Goal: Task Accomplishment & Management: Use online tool/utility

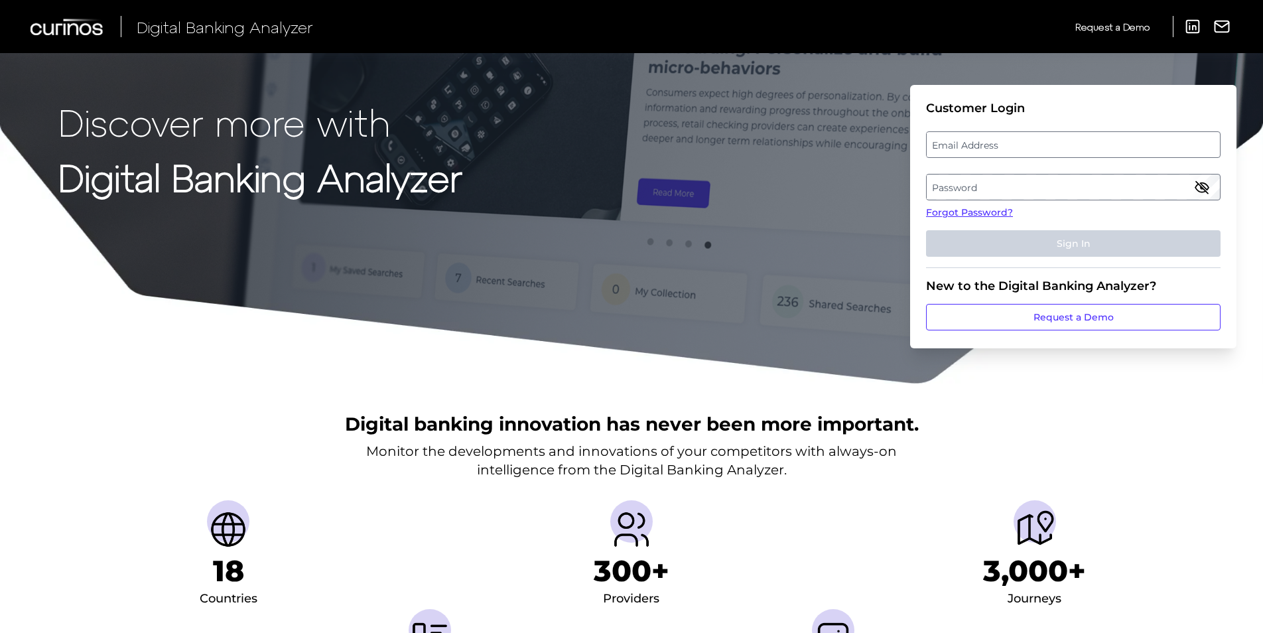
click at [1018, 145] on label "Email Address" at bounding box center [1073, 145] width 293 height 24
click at [1018, 145] on input "email" at bounding box center [1073, 144] width 295 height 27
click at [1008, 143] on input "Email Address" at bounding box center [1073, 144] width 295 height 27
click at [1004, 179] on label "Password" at bounding box center [1073, 187] width 293 height 24
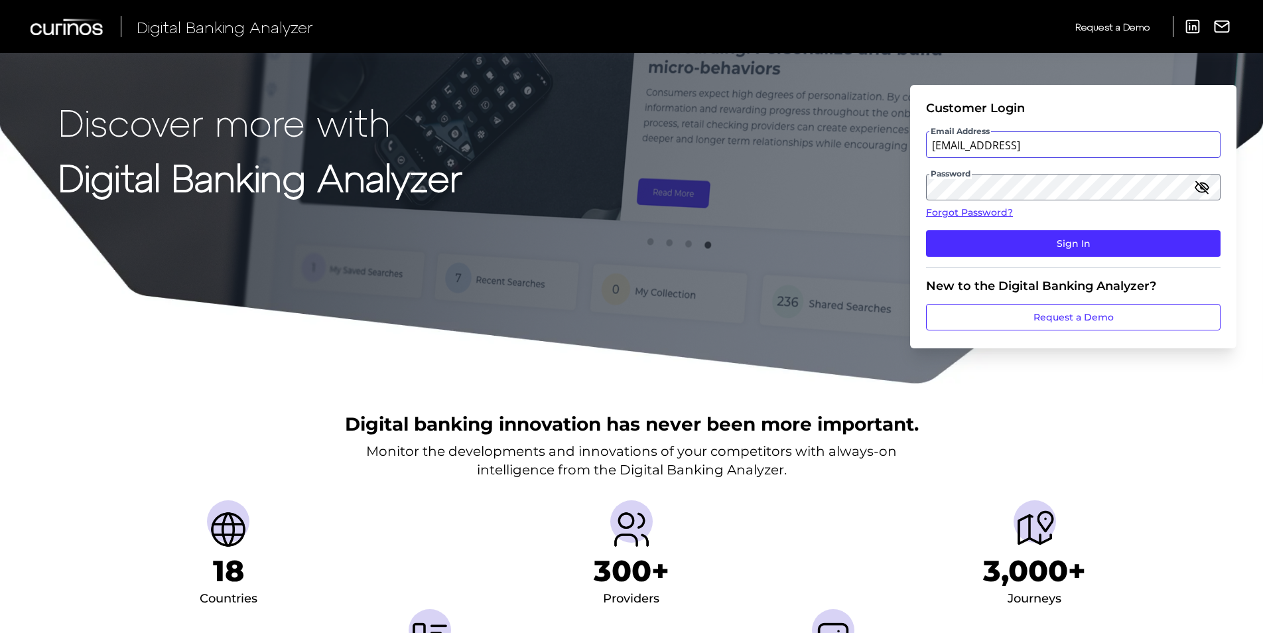
click at [1103, 147] on input "[EMAIL_ADDRESS]" at bounding box center [1073, 144] width 295 height 27
type input "[EMAIL_ADDRESS][DOMAIN_NAME]"
click at [890, 186] on div "Discover more with Digital Banking Analyzer Customer Login Email Address [EMAIL…" at bounding box center [631, 192] width 1263 height 385
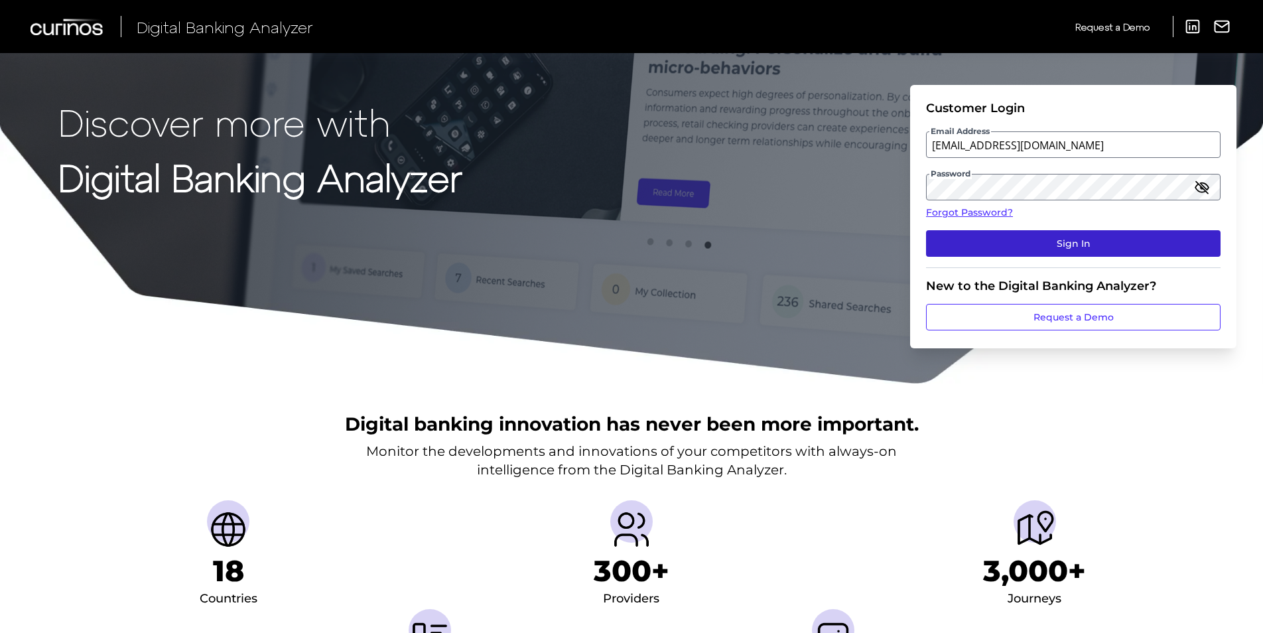
click at [1086, 249] on button "Sign In" at bounding box center [1073, 243] width 295 height 27
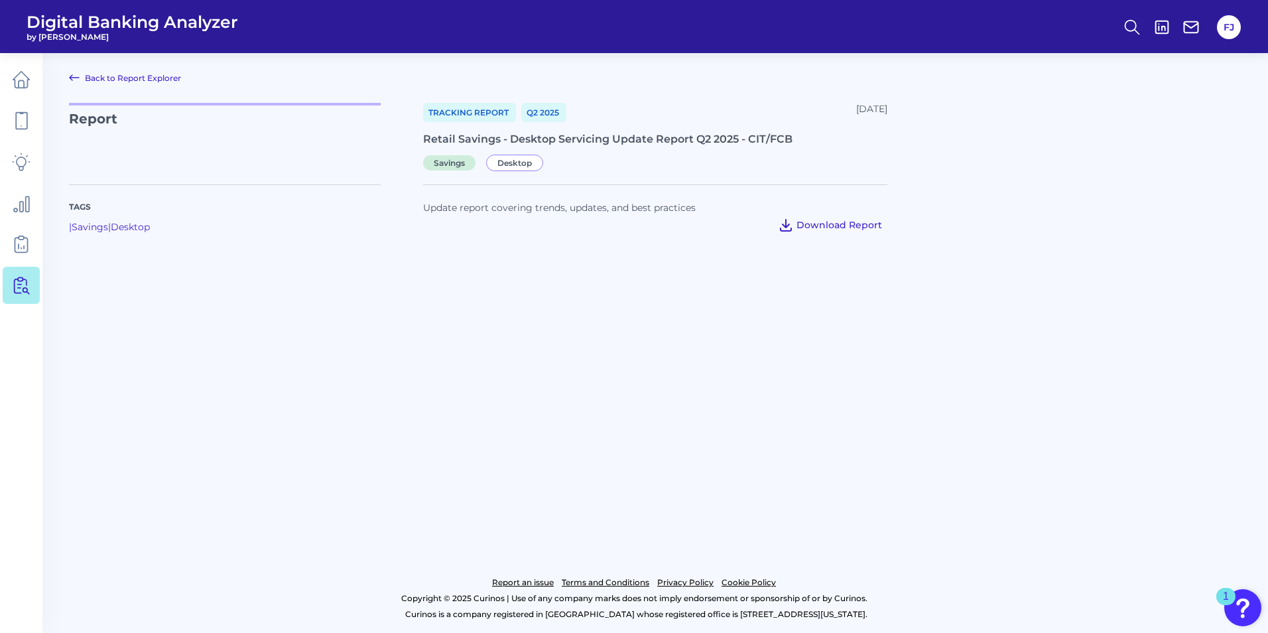
click at [837, 221] on span "Download Report" at bounding box center [840, 225] width 86 height 12
